Goal: Information Seeking & Learning: Learn about a topic

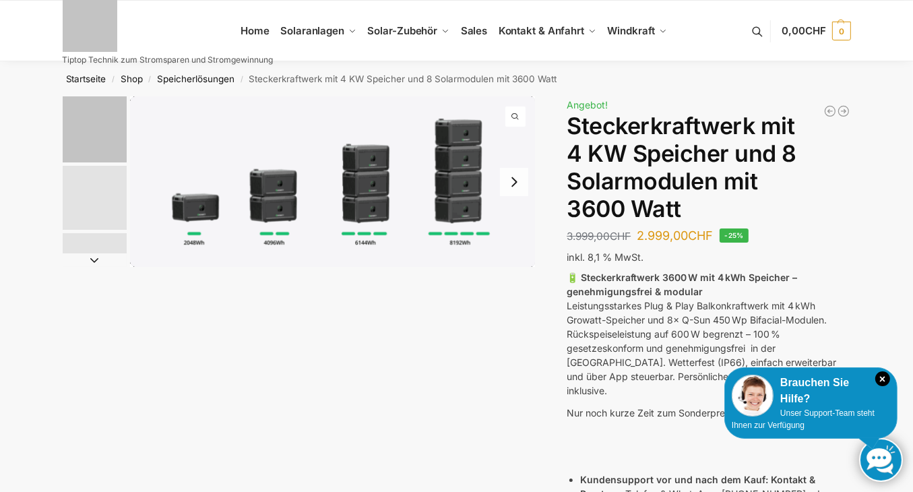
scroll to position [121, 0]
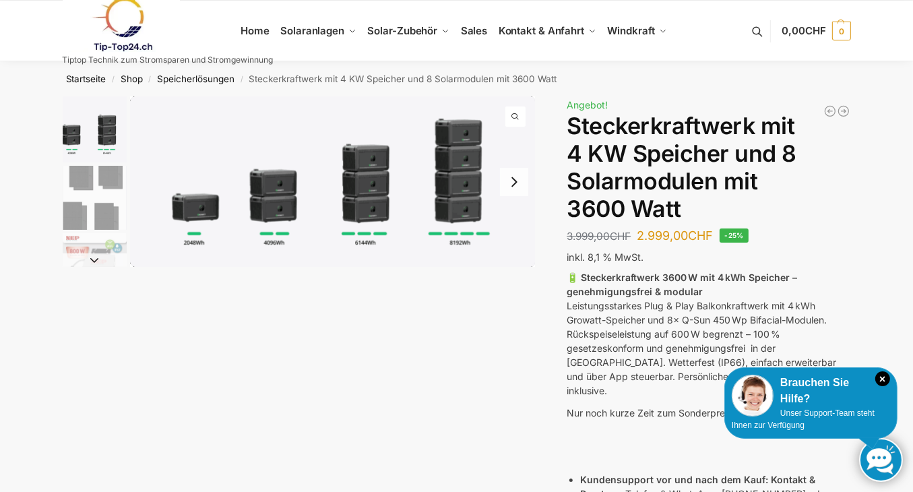
click at [308, 313] on div "Beschreibung Zusätzliche Informationen 3.999,00 CHF Ursprünglicher Preis war: 3…" at bounding box center [456, 440] width 845 height 688
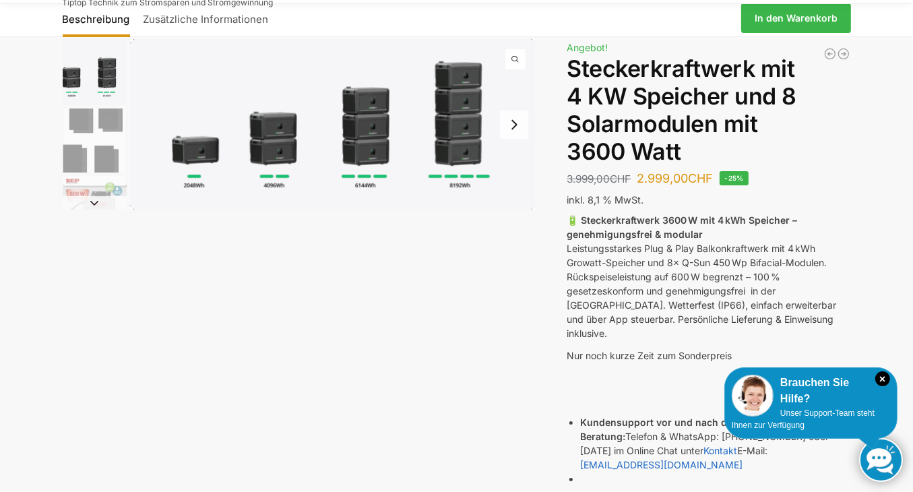
scroll to position [0, 0]
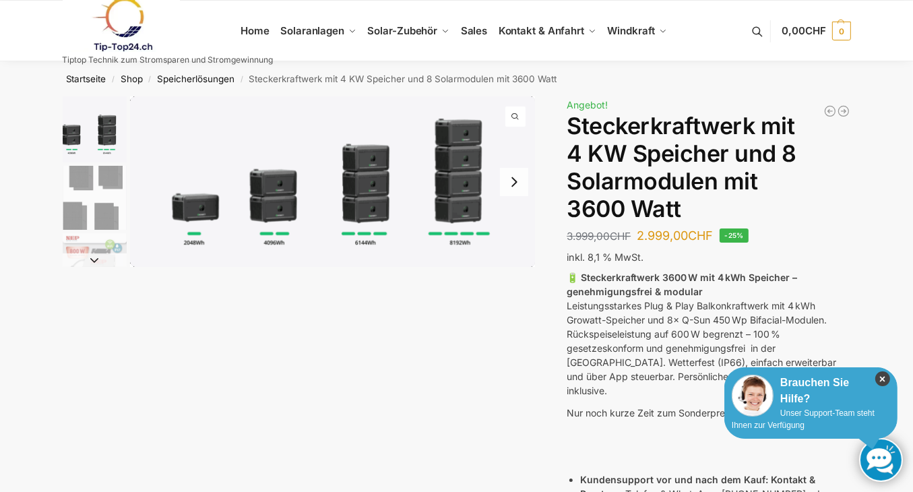
click at [884, 381] on icon "×" at bounding box center [882, 378] width 15 height 15
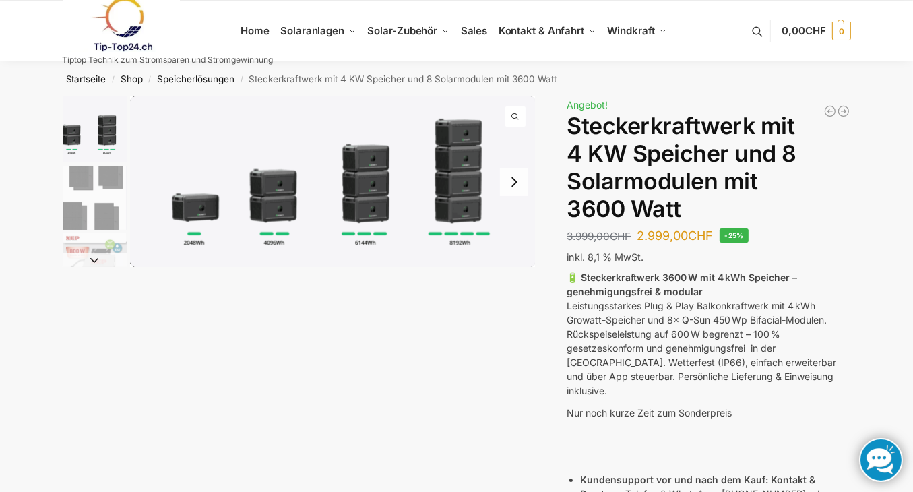
click at [269, 203] on img "1 / 9" at bounding box center [332, 181] width 405 height 170
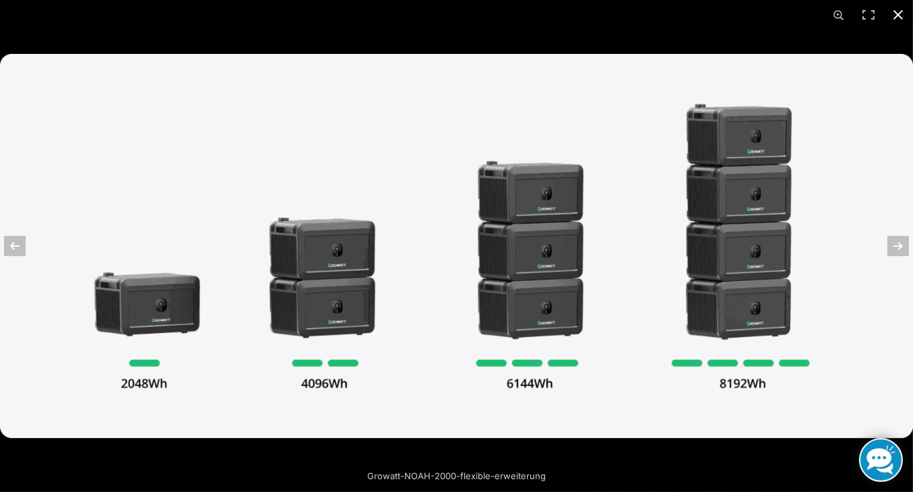
click at [894, 17] on button "Close (Esc)" at bounding box center [898, 15] width 30 height 30
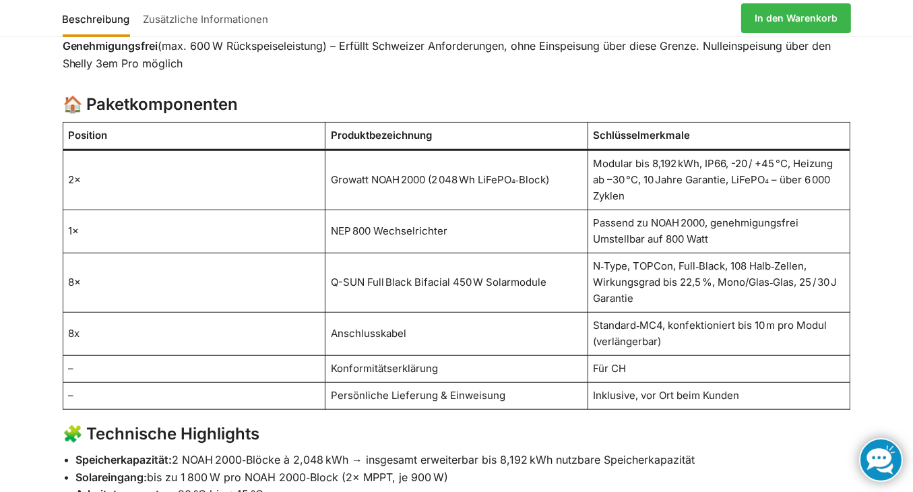
scroll to position [898, 0]
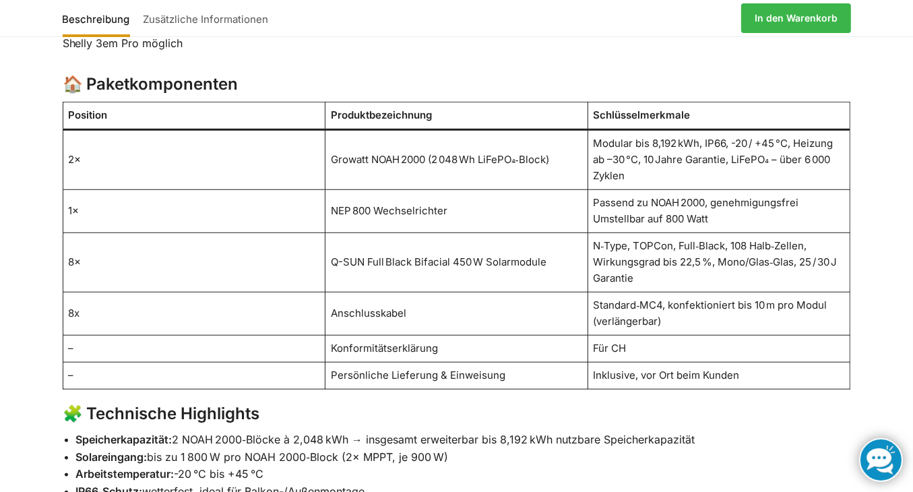
click at [706, 465] on li "Arbeitstemperatur: -20 °C bis +45 °C" at bounding box center [463, 474] width 774 height 18
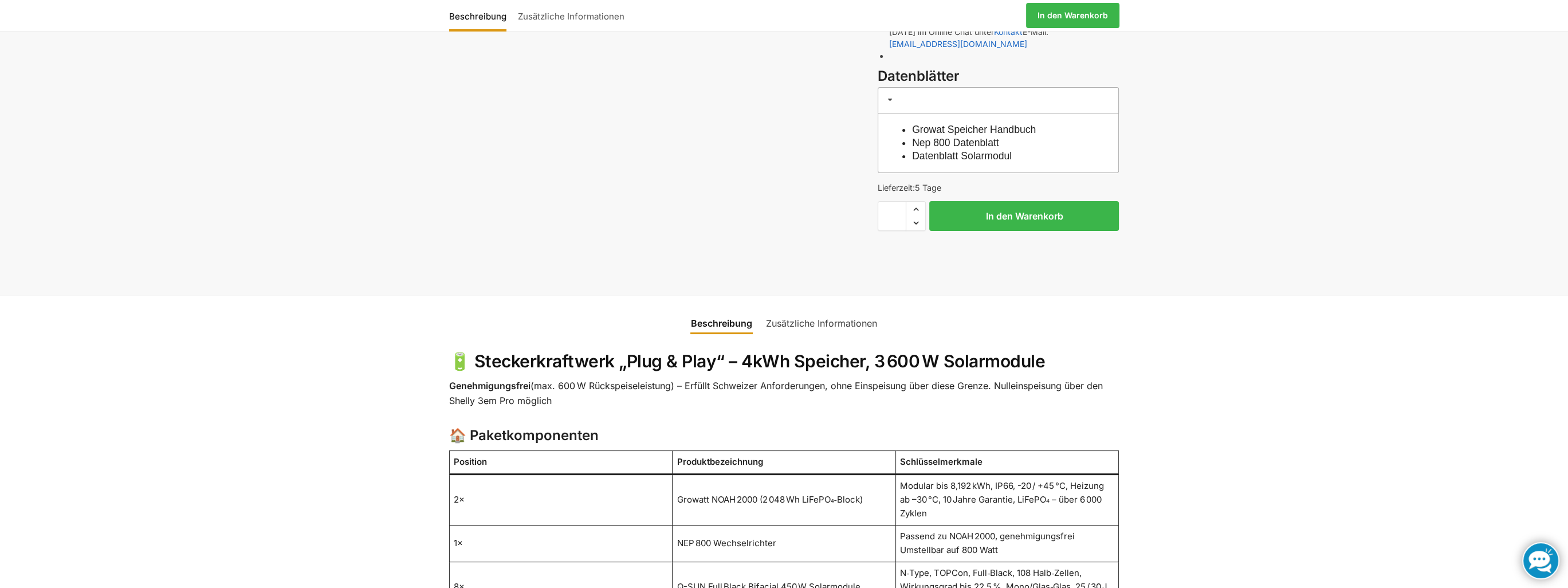
scroll to position [363, 0]
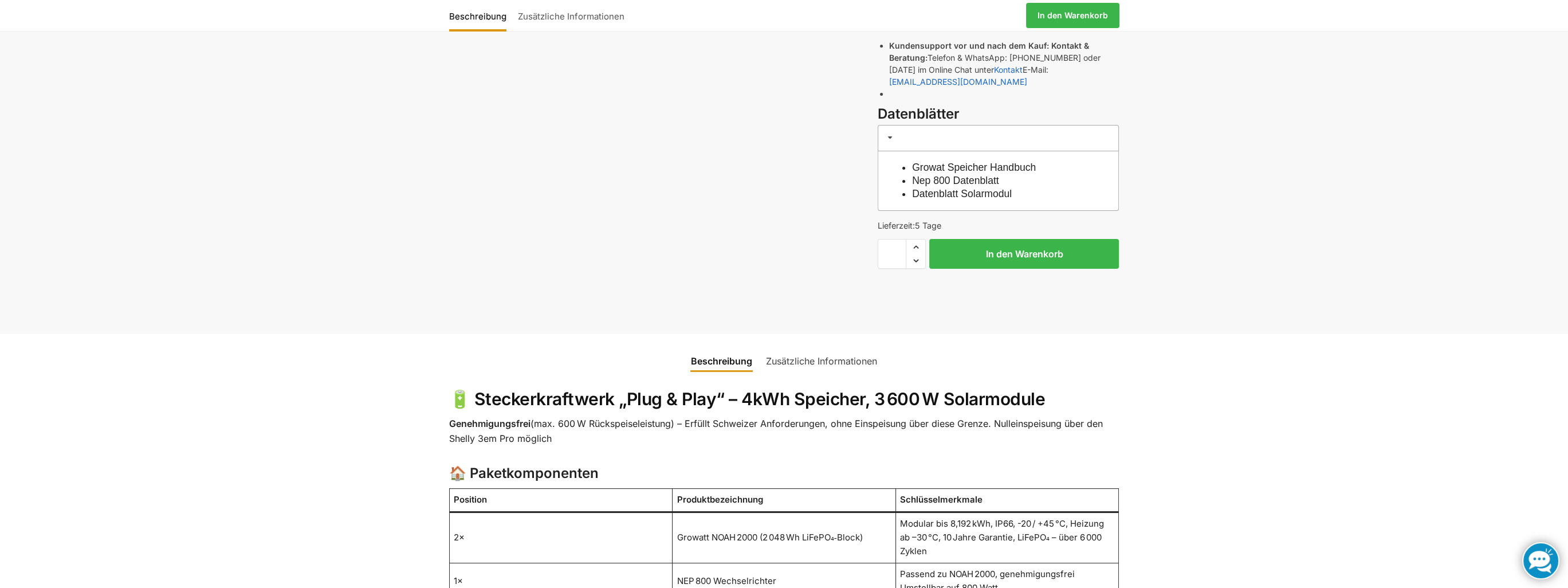
click at [776, 174] on link "Nep 800 Datenblatt" at bounding box center [955, 180] width 87 height 11
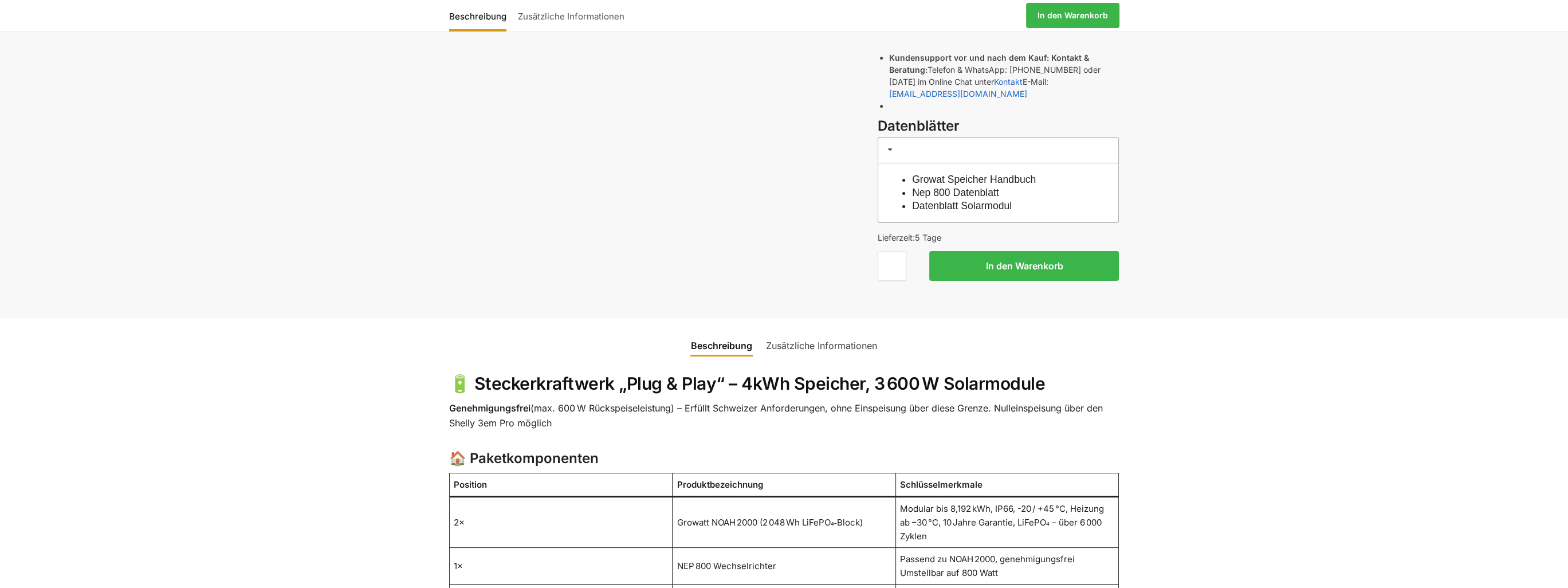
scroll to position [350, 0]
click at [939, 200] on link "Datenblatt Solarmodul" at bounding box center [961, 205] width 100 height 11
